Goal: Check status: Check status

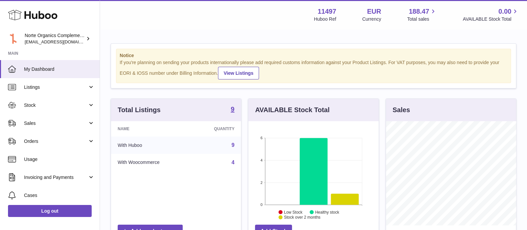
scroll to position [104, 130]
click at [234, 107] on strong "9" at bounding box center [233, 109] width 4 height 7
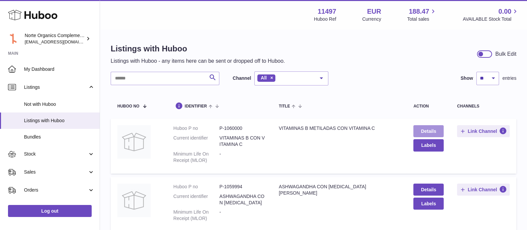
click at [433, 131] on link "Details" at bounding box center [428, 131] width 30 height 12
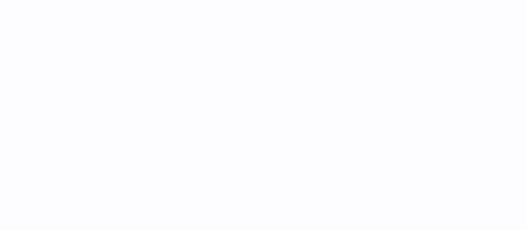
select select
select select "****"
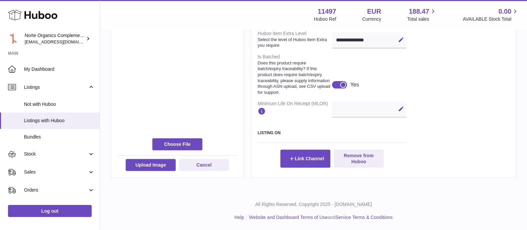
scroll to position [305, 0]
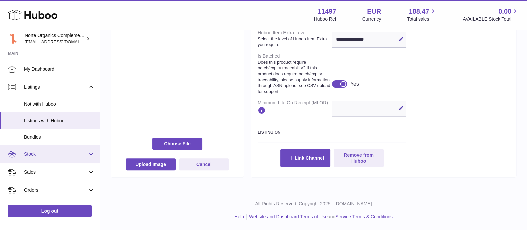
click at [54, 157] on link "Stock" at bounding box center [50, 154] width 100 height 18
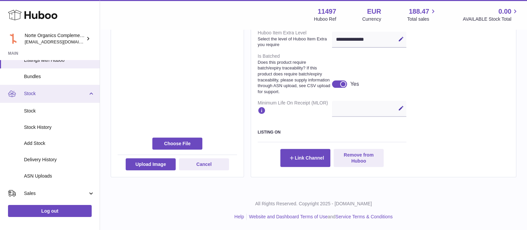
scroll to position [61, 0]
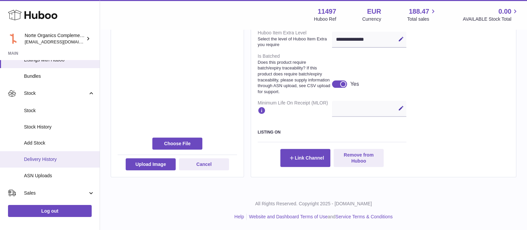
click at [57, 158] on span "Delivery History" at bounding box center [59, 159] width 71 height 6
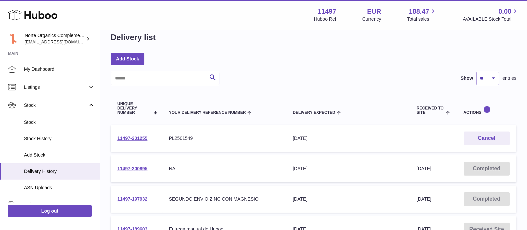
scroll to position [12, 0]
click at [138, 140] on link "11497-201255" at bounding box center [132, 137] width 30 height 5
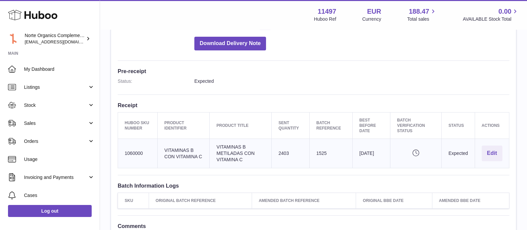
scroll to position [146, 0]
